Goal: Information Seeking & Learning: Learn about a topic

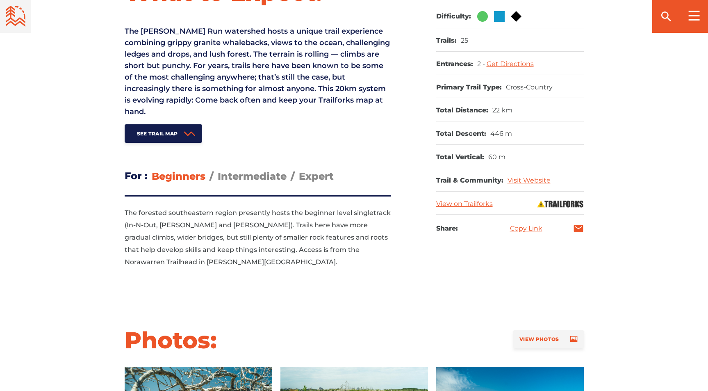
scroll to position [376, 0]
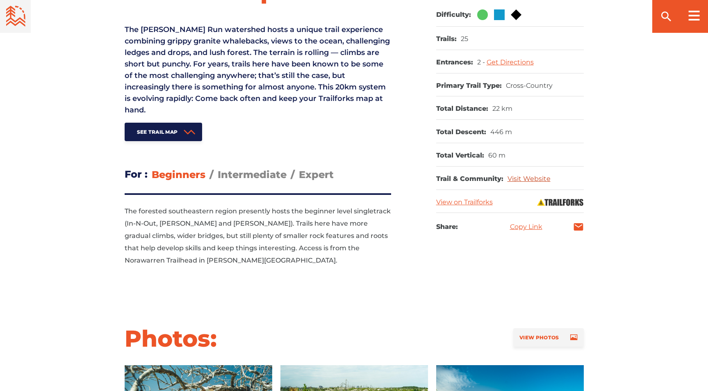
click at [538, 180] on link "Visit Website" at bounding box center [529, 179] width 43 height 8
click at [244, 175] on span "Intermediate" at bounding box center [252, 175] width 69 height 12
click at [218, 168] on input "Intermediate" at bounding box center [218, 168] width 0 height 0
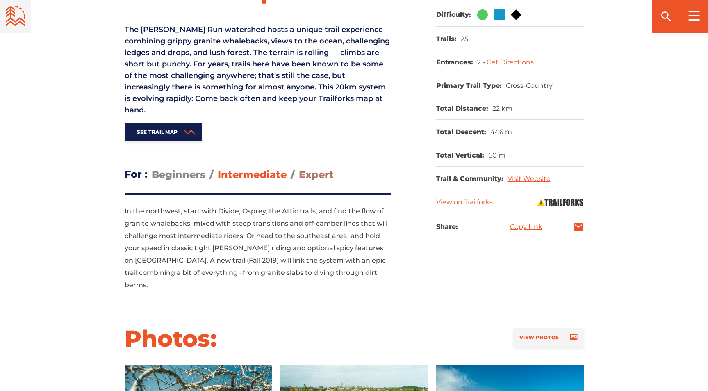
click at [319, 175] on span "Expert" at bounding box center [316, 175] width 35 height 12
click at [299, 168] on input "Expert" at bounding box center [299, 168] width 0 height 0
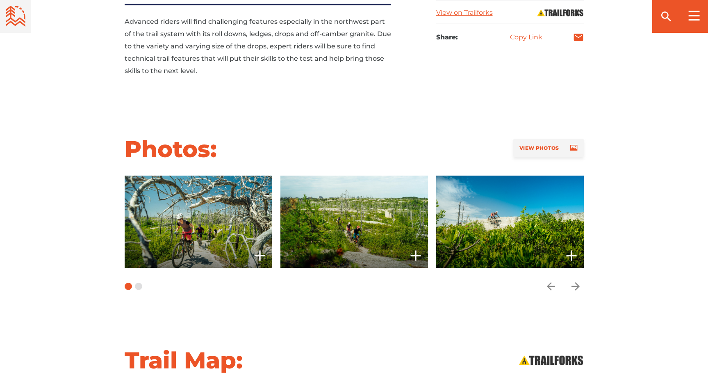
scroll to position [568, 0]
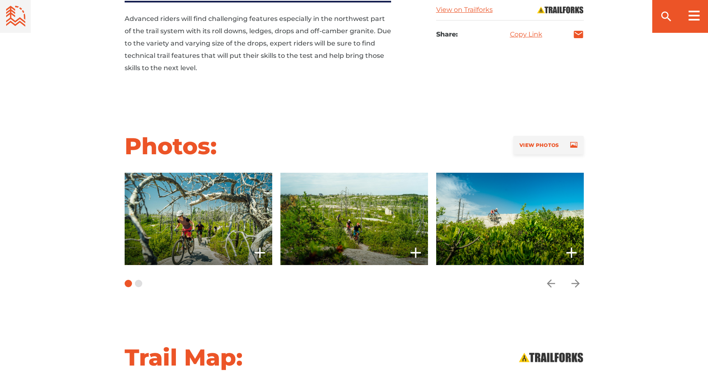
click at [198, 214] on span at bounding box center [199, 219] width 148 height 92
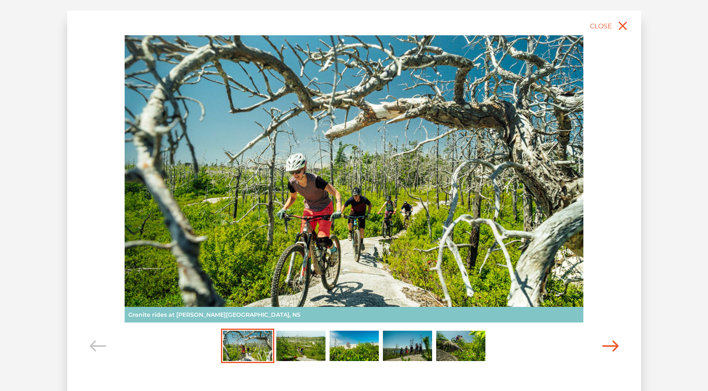
click at [617, 344] on icon "Carousel Navigation" at bounding box center [610, 345] width 16 height 11
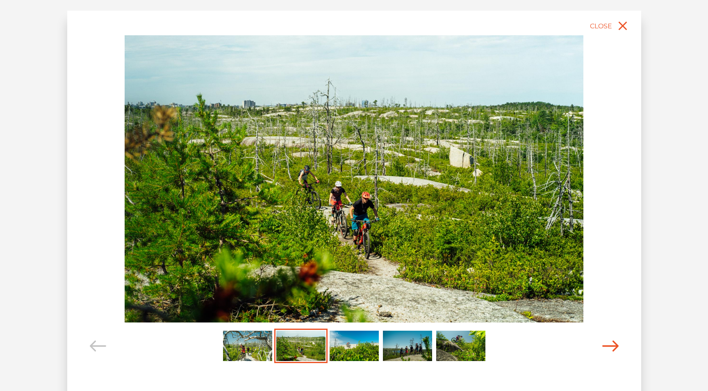
click at [616, 345] on icon "Carousel Navigation" at bounding box center [610, 345] width 16 height 11
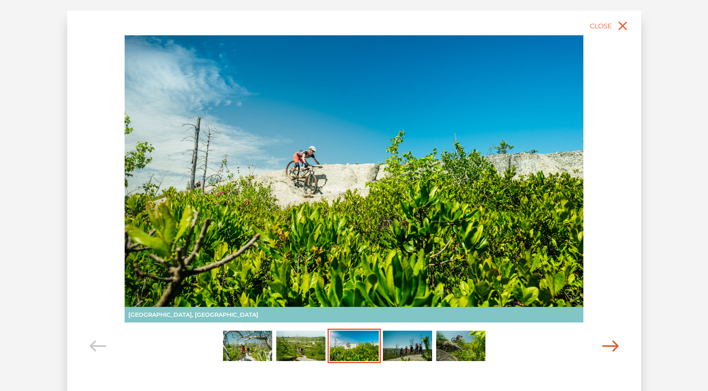
click at [616, 345] on icon "Carousel Navigation" at bounding box center [610, 345] width 16 height 11
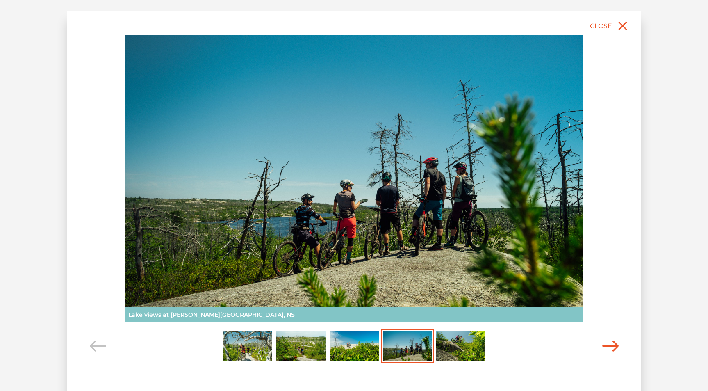
click at [615, 345] on icon "Carousel Navigation" at bounding box center [610, 345] width 16 height 11
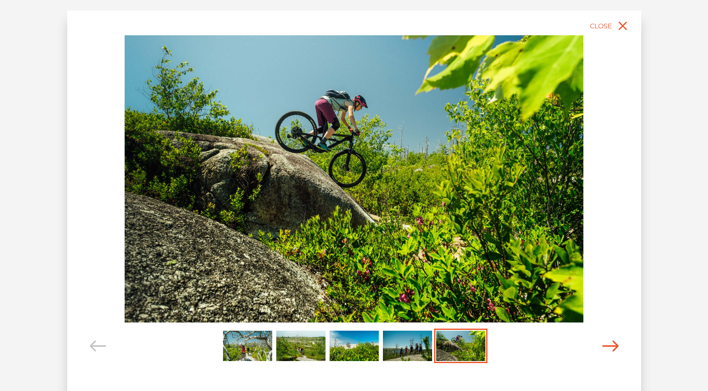
click at [615, 346] on icon "Carousel Navigation" at bounding box center [610, 345] width 16 height 11
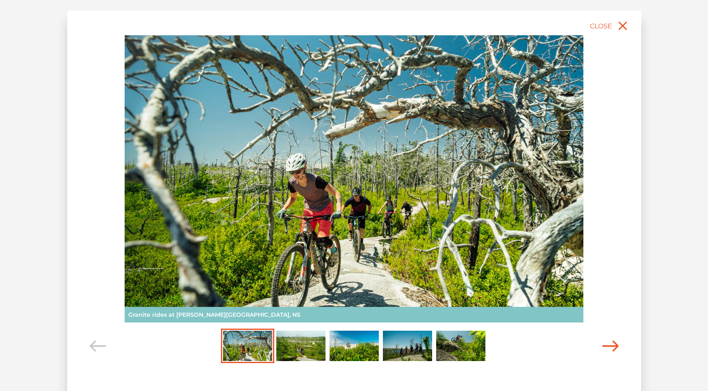
click at [615, 346] on icon "Carousel Navigation" at bounding box center [610, 345] width 16 height 11
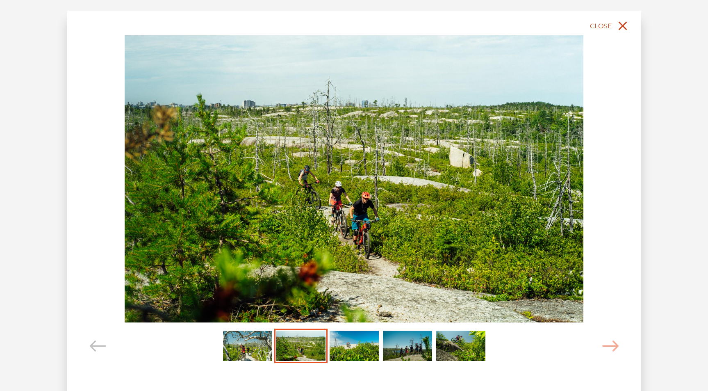
click at [622, 23] on icon "close" at bounding box center [622, 25] width 15 height 15
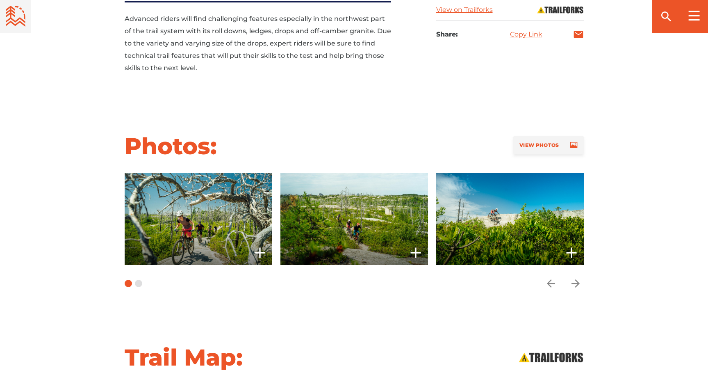
scroll to position [0, 0]
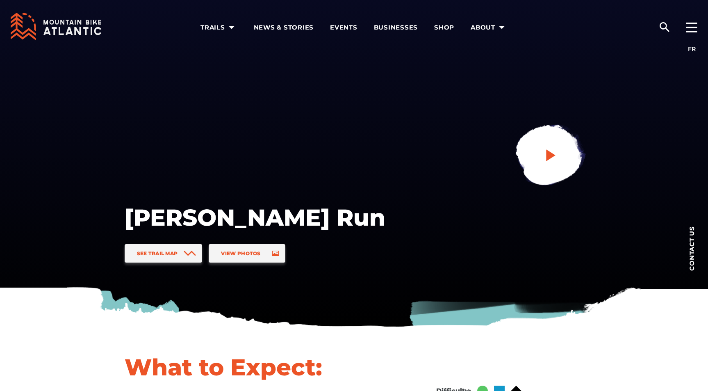
click at [543, 157] on icon "play" at bounding box center [550, 155] width 15 height 15
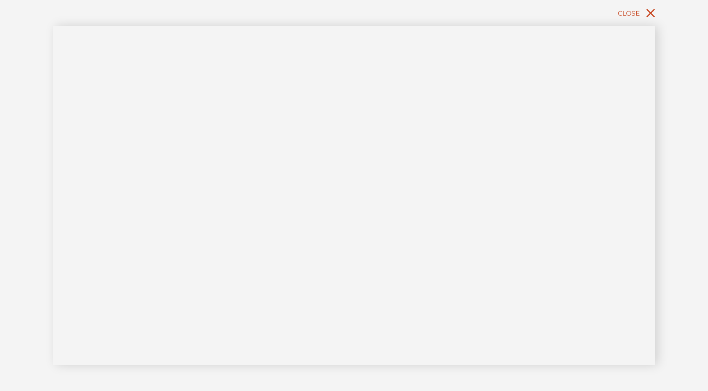
click at [652, 12] on icon "close" at bounding box center [650, 13] width 9 height 9
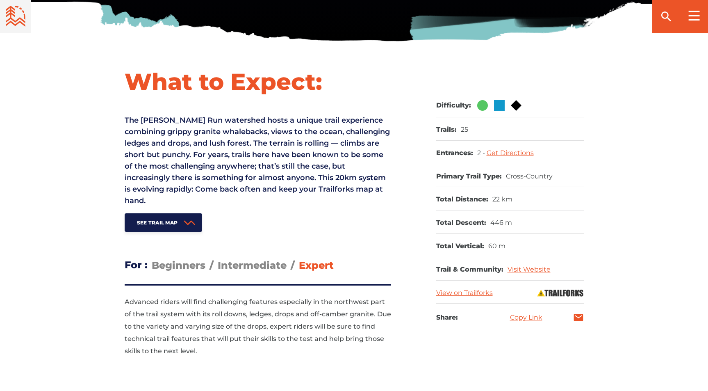
scroll to position [289, 0]
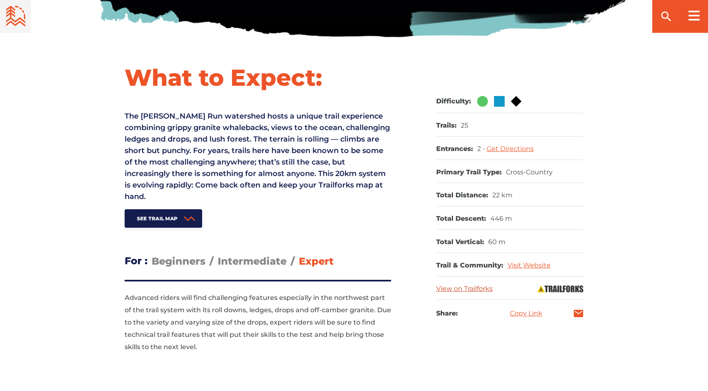
click at [470, 289] on link "View on Trailforks" at bounding box center [464, 289] width 57 height 8
